Goal: Navigation & Orientation: Understand site structure

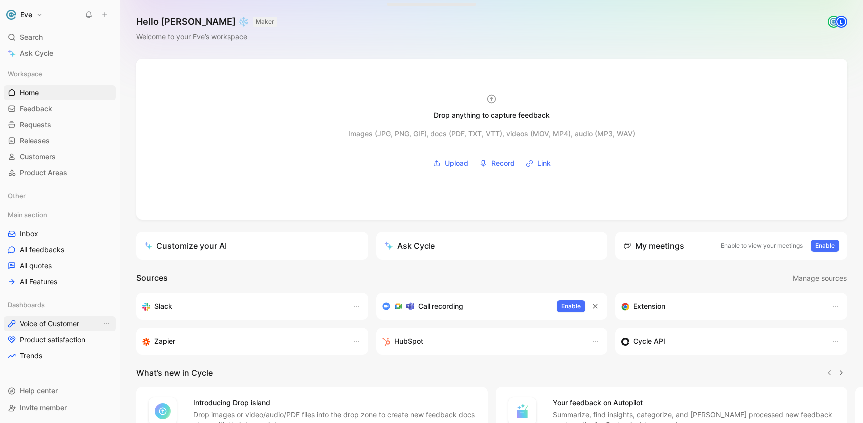
click at [55, 328] on span "Voice of Customer" at bounding box center [49, 324] width 59 height 10
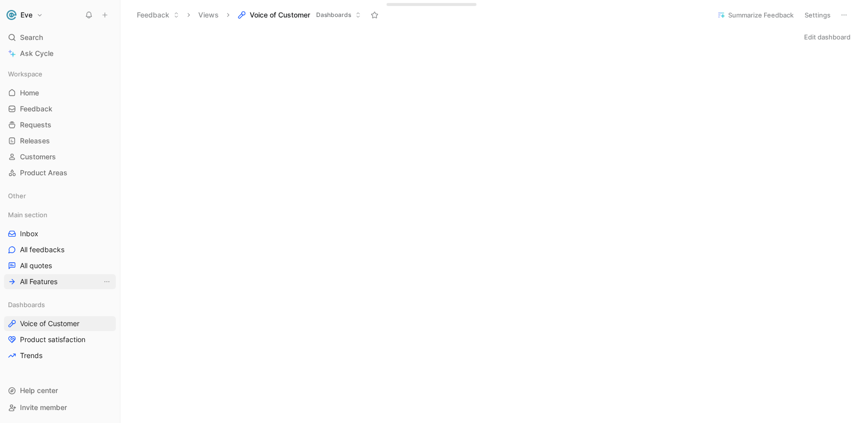
click at [70, 283] on link "All Features" at bounding box center [60, 281] width 112 height 15
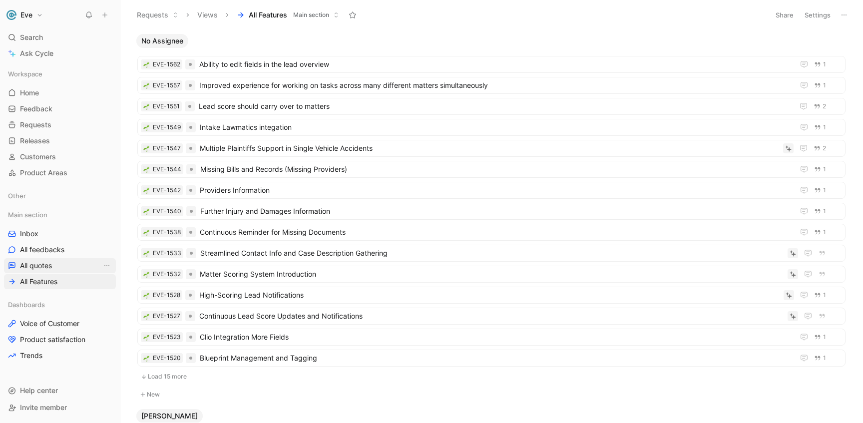
click at [44, 266] on span "All quotes" at bounding box center [36, 266] width 32 height 10
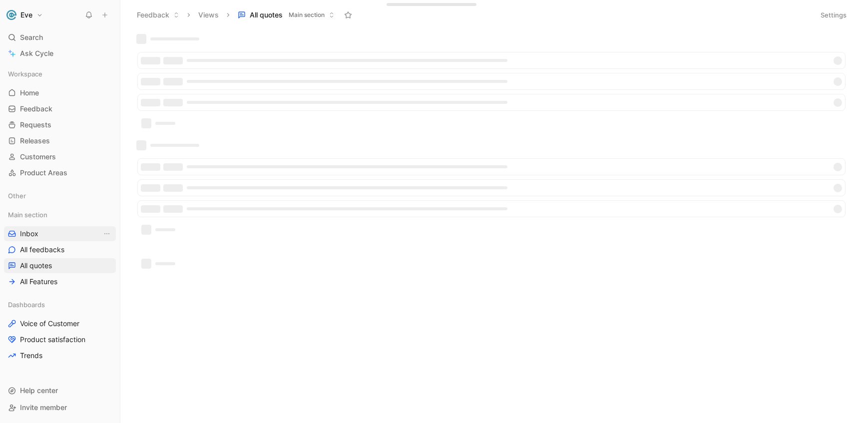
click at [58, 232] on link "Inbox" at bounding box center [60, 233] width 112 height 15
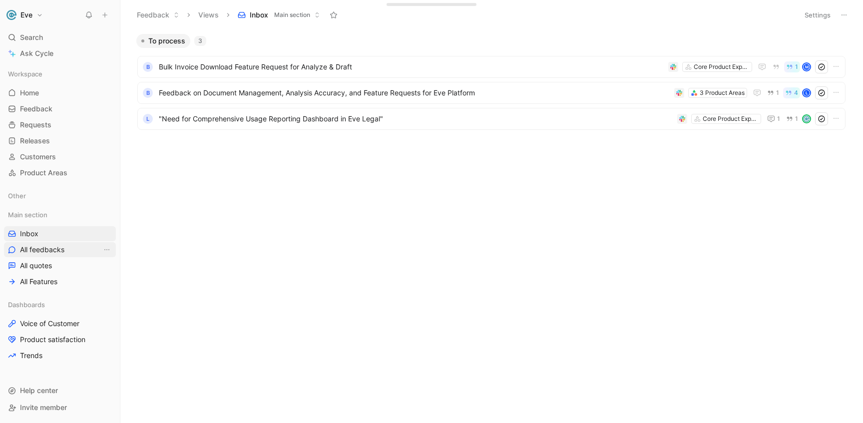
click at [64, 253] on span "All feedbacks" at bounding box center [42, 250] width 44 height 10
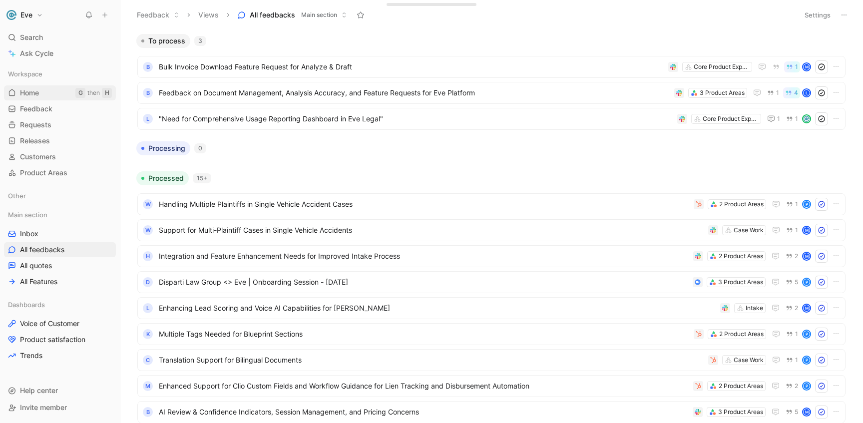
click at [47, 92] on link "Home G then H" at bounding box center [60, 92] width 112 height 15
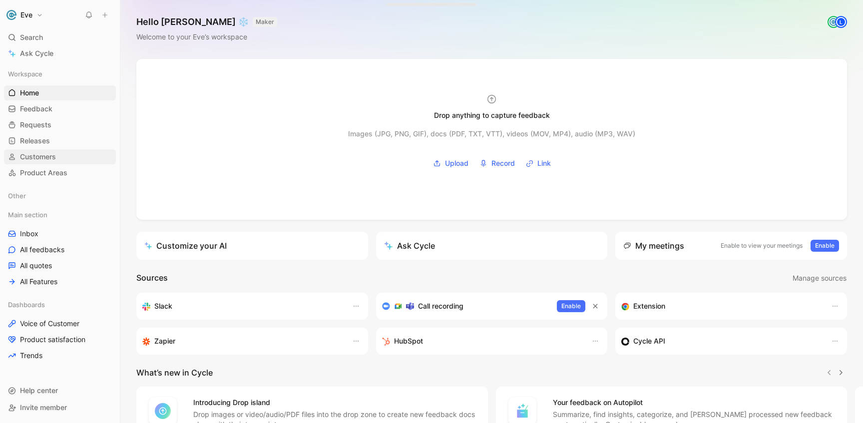
click at [65, 164] on link "Customers" at bounding box center [60, 156] width 112 height 15
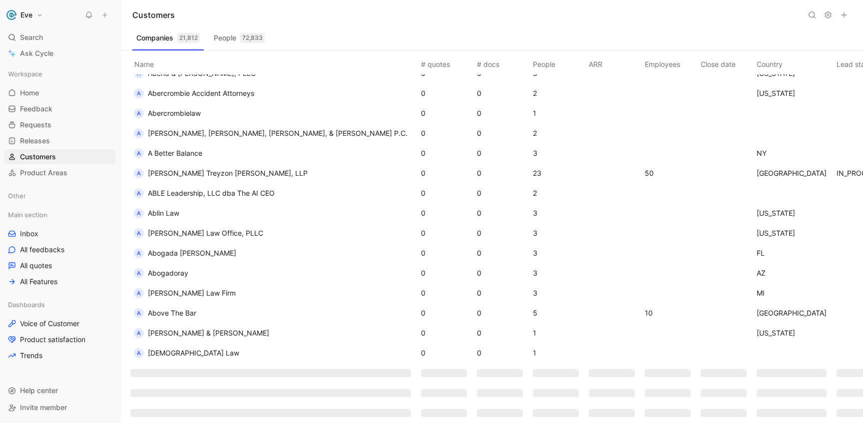
scroll to position [1307, 0]
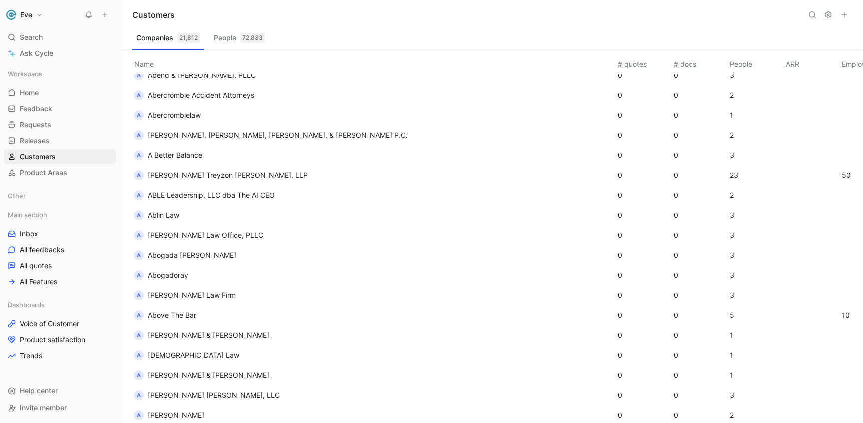
click at [181, 259] on span "Abogada [PERSON_NAME]" at bounding box center [192, 255] width 88 height 8
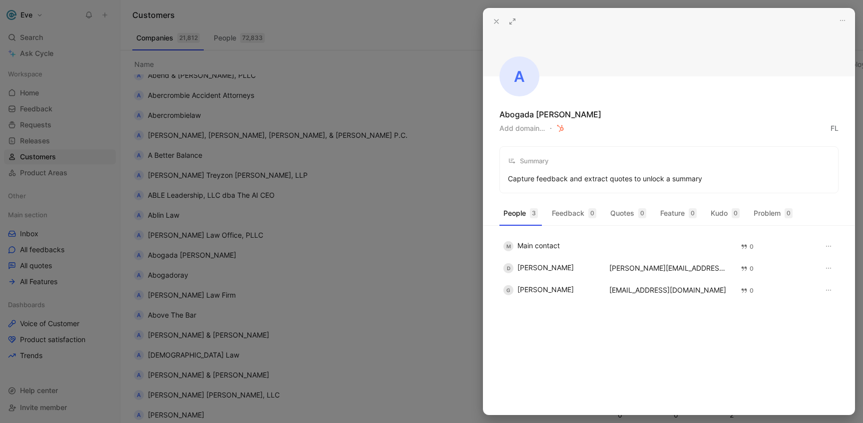
click at [432, 150] on div at bounding box center [431, 211] width 863 height 423
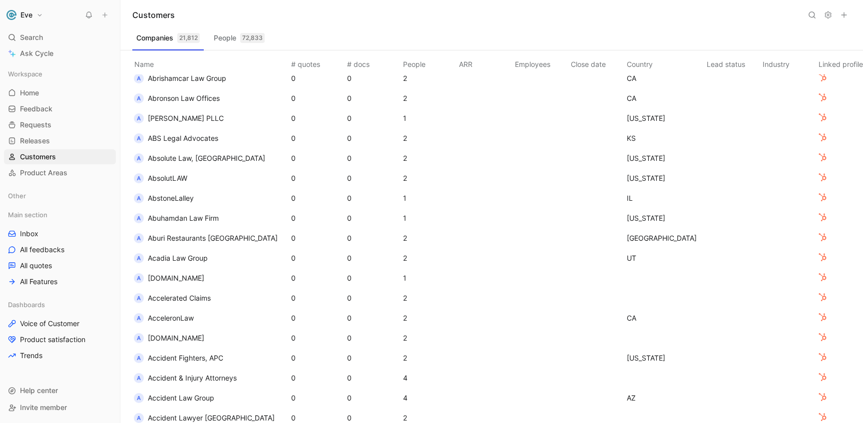
scroll to position [2050, 0]
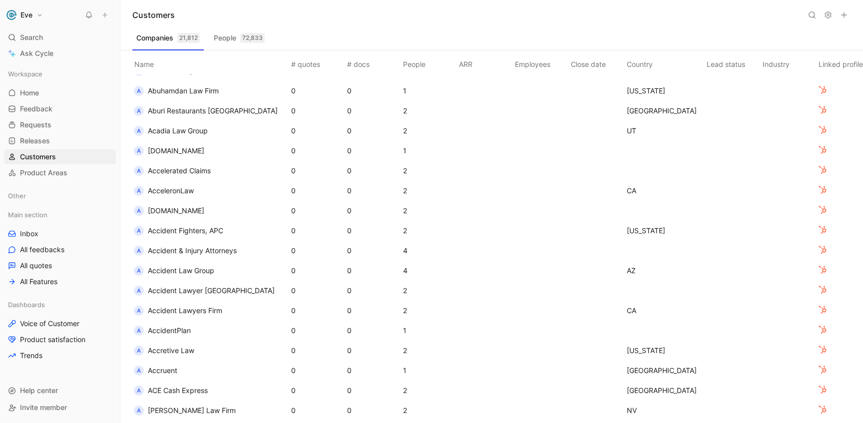
click at [259, 39] on div "72,833" at bounding box center [252, 38] width 24 height 10
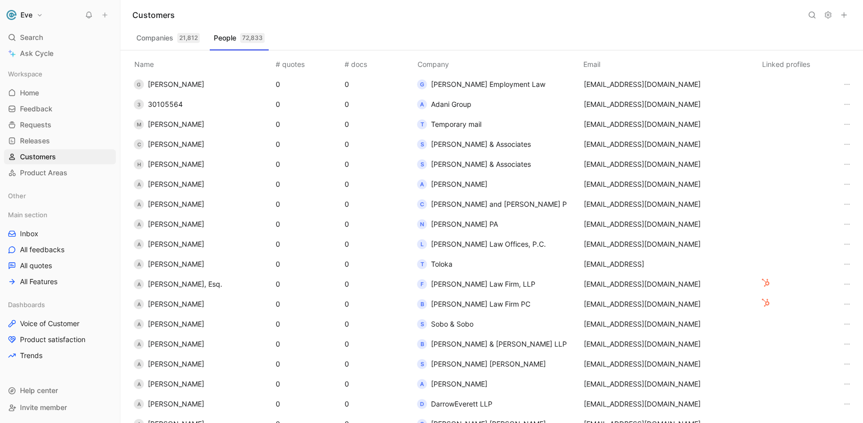
click at [172, 37] on button "Companies 21,812" at bounding box center [167, 38] width 71 height 16
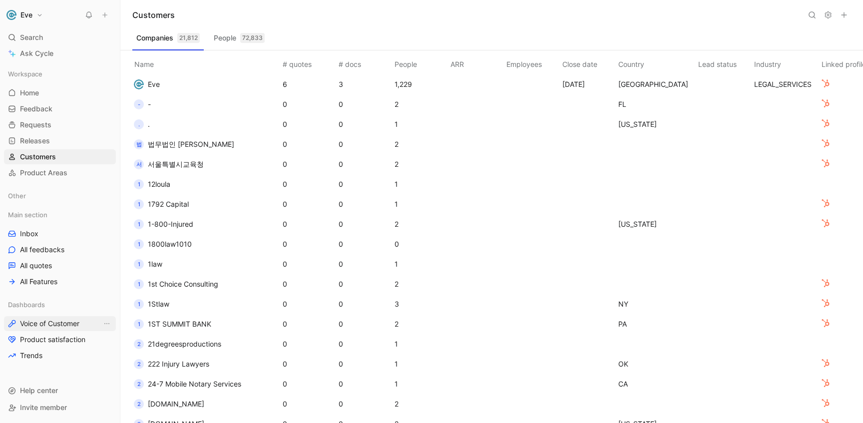
click at [54, 325] on span "Voice of Customer" at bounding box center [49, 324] width 59 height 10
